Goal: Find contact information: Find contact information

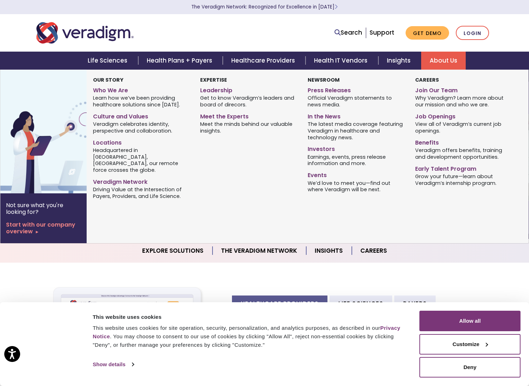
click at [436, 58] on link "About Us" at bounding box center [443, 61] width 45 height 18
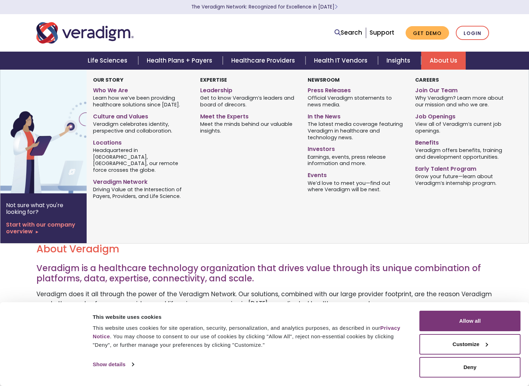
click at [437, 60] on link "About Us" at bounding box center [443, 61] width 45 height 18
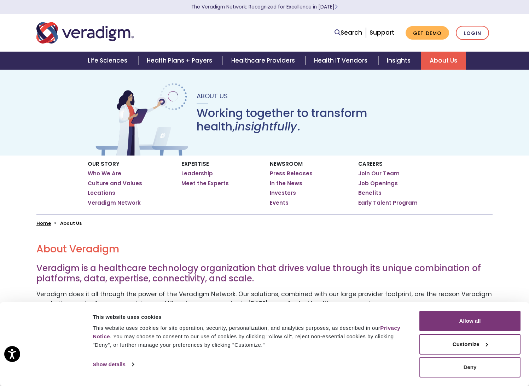
click at [461, 368] on button "Deny" at bounding box center [469, 367] width 101 height 21
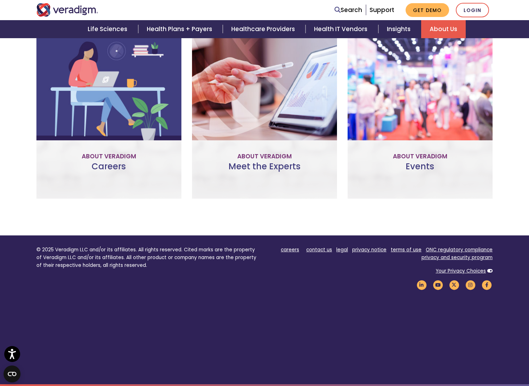
scroll to position [478, 0]
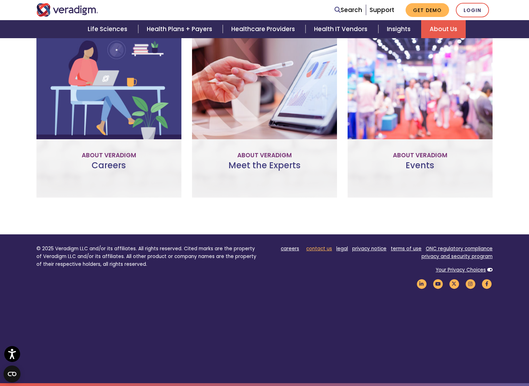
click at [324, 248] on link "contact us" at bounding box center [319, 248] width 26 height 7
